Goal: Navigation & Orientation: Go to known website

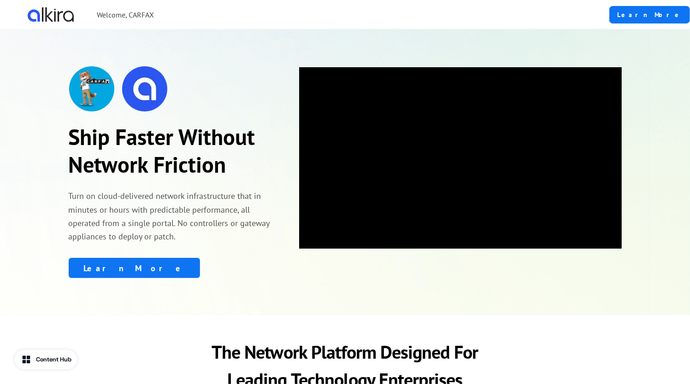
click at [444, 274] on div at bounding box center [460, 172] width 323 height 212
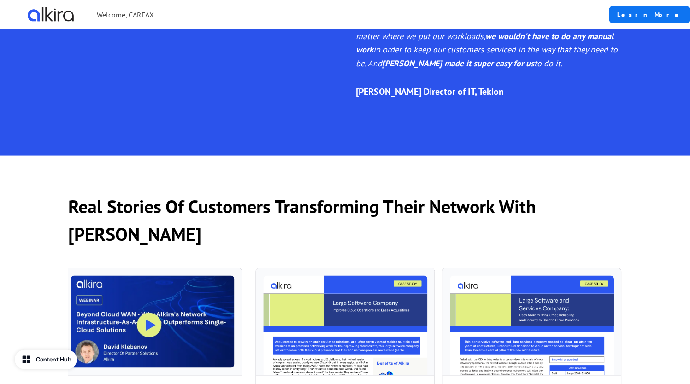
scroll to position [1275, 0]
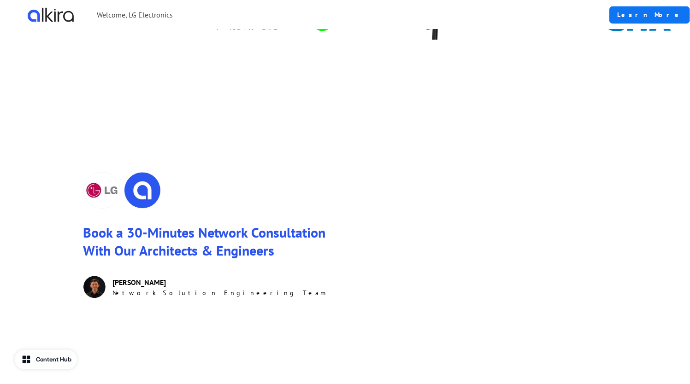
scroll to position [1277, 0]
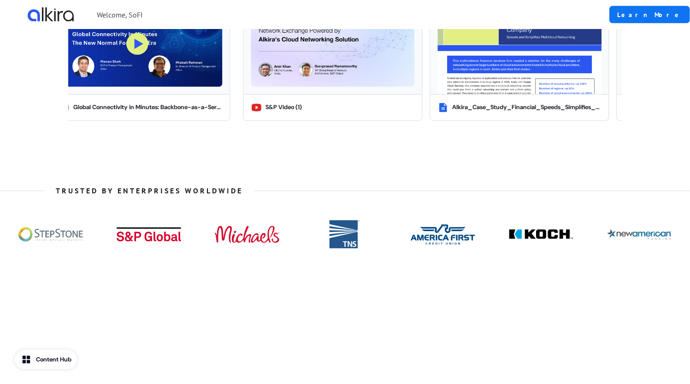
scroll to position [1289, 0]
